Goal: Book appointment/travel/reservation

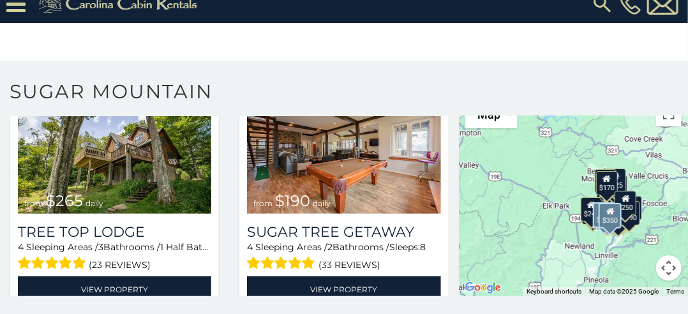
scroll to position [830, 0]
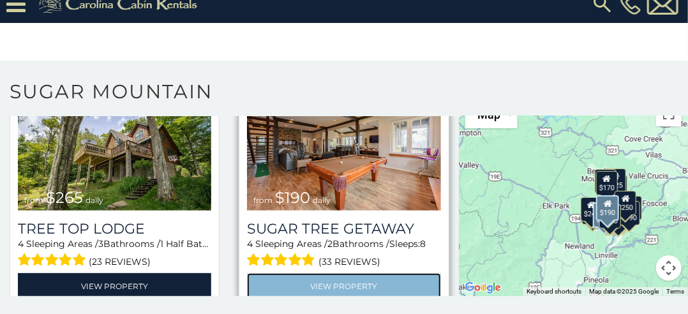
click at [282, 273] on link "View Property" at bounding box center [343, 286] width 193 height 26
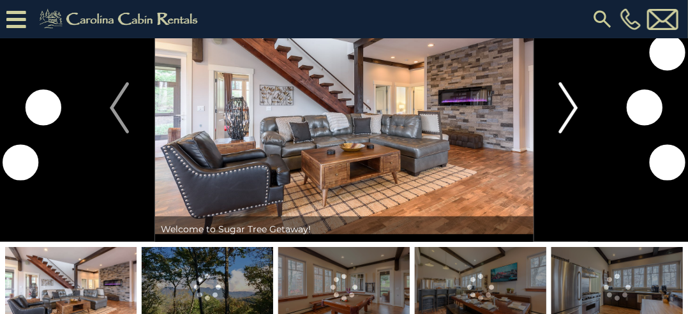
click at [574, 105] on img "Next" at bounding box center [568, 107] width 19 height 51
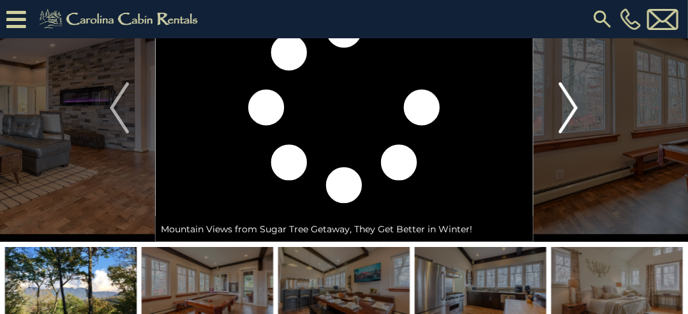
click at [574, 105] on img "Next" at bounding box center [568, 107] width 19 height 51
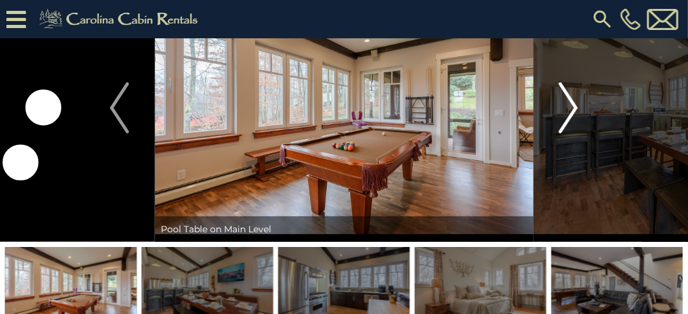
click at [574, 105] on img "Next" at bounding box center [568, 107] width 19 height 51
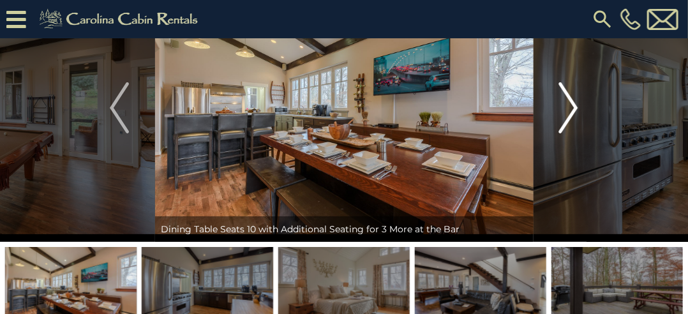
click at [574, 105] on img "Next" at bounding box center [568, 107] width 19 height 51
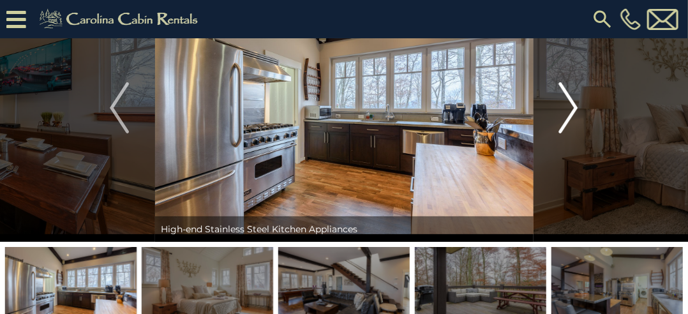
click at [574, 105] on img "Next" at bounding box center [568, 107] width 19 height 51
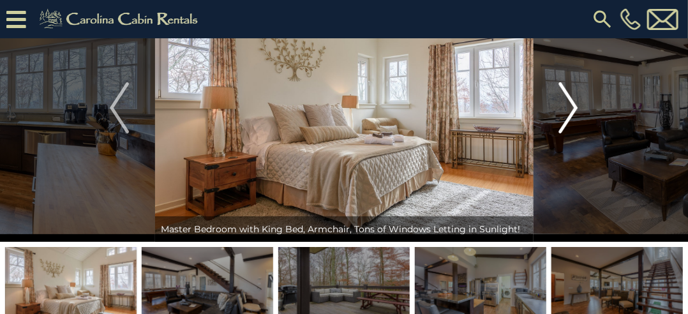
click at [574, 105] on img "Next" at bounding box center [568, 107] width 19 height 51
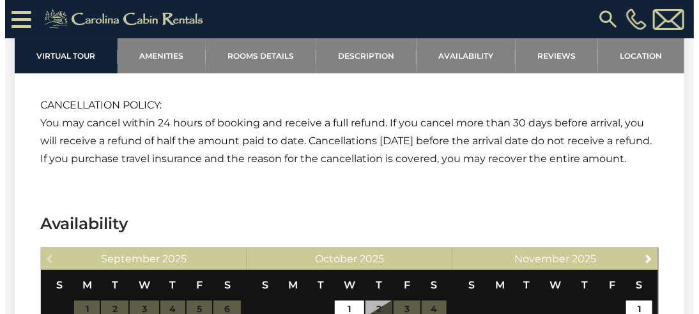
scroll to position [3704, 0]
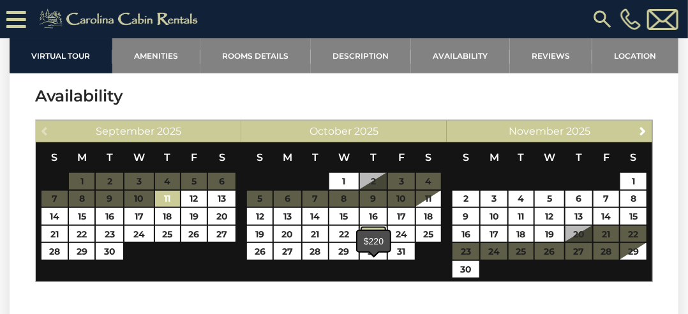
click at [380, 243] on link "23" at bounding box center [373, 234] width 27 height 17
type input "**********"
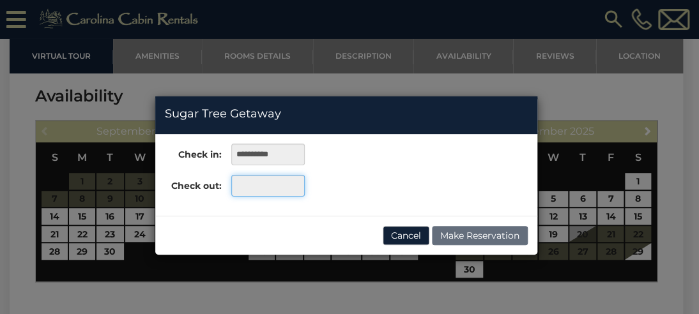
click at [241, 186] on input "text" at bounding box center [267, 186] width 73 height 22
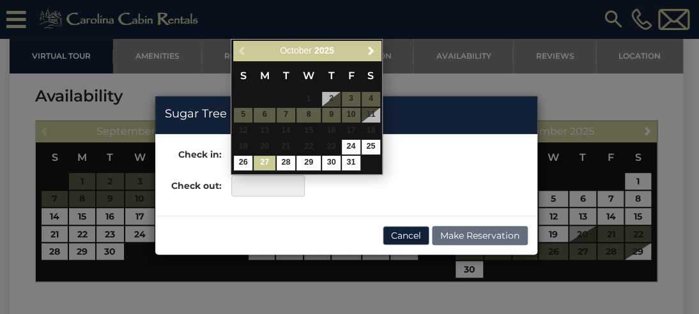
click at [262, 162] on link "27" at bounding box center [265, 163] width 22 height 15
type input "**********"
